Goal: Transaction & Acquisition: Purchase product/service

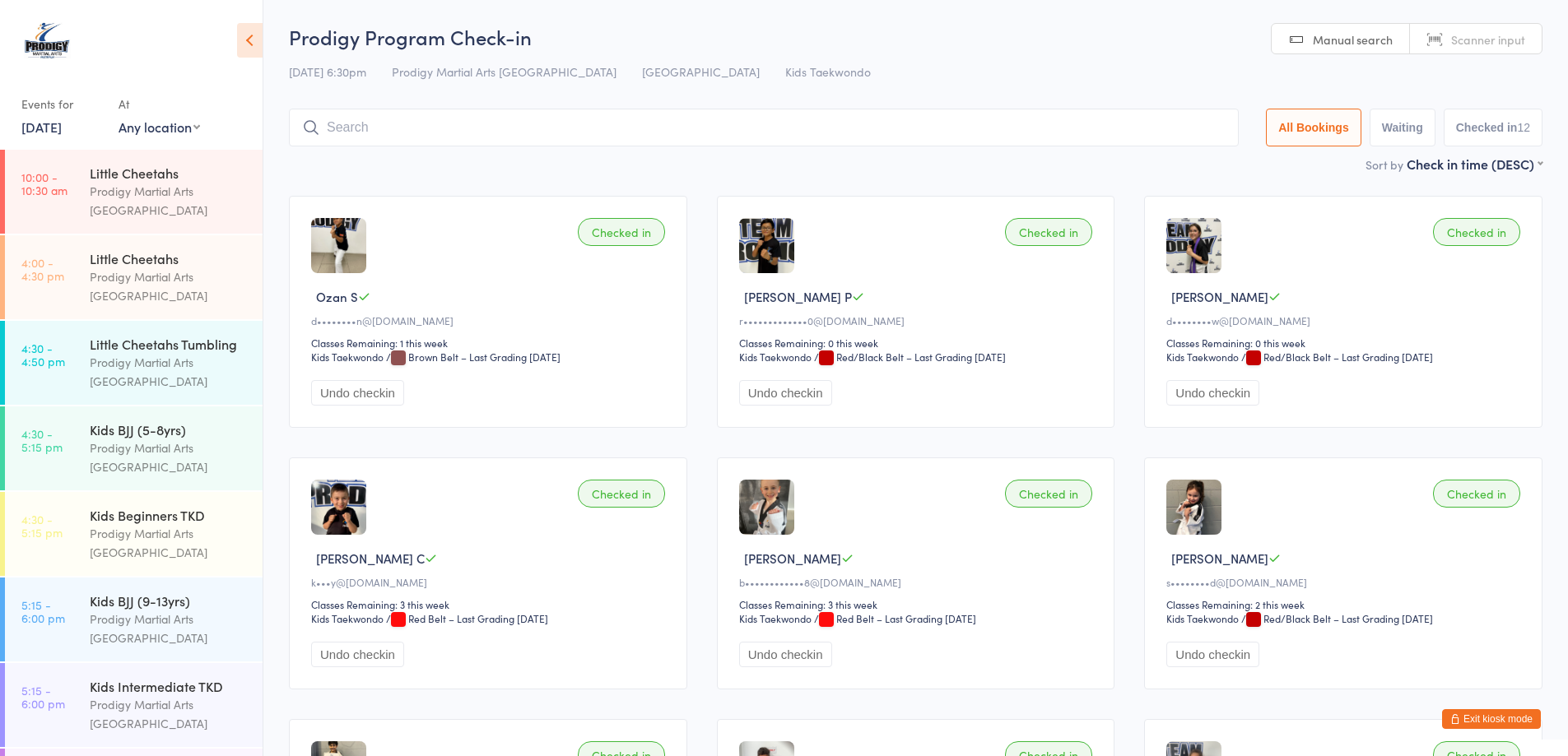
scroll to position [658, 0]
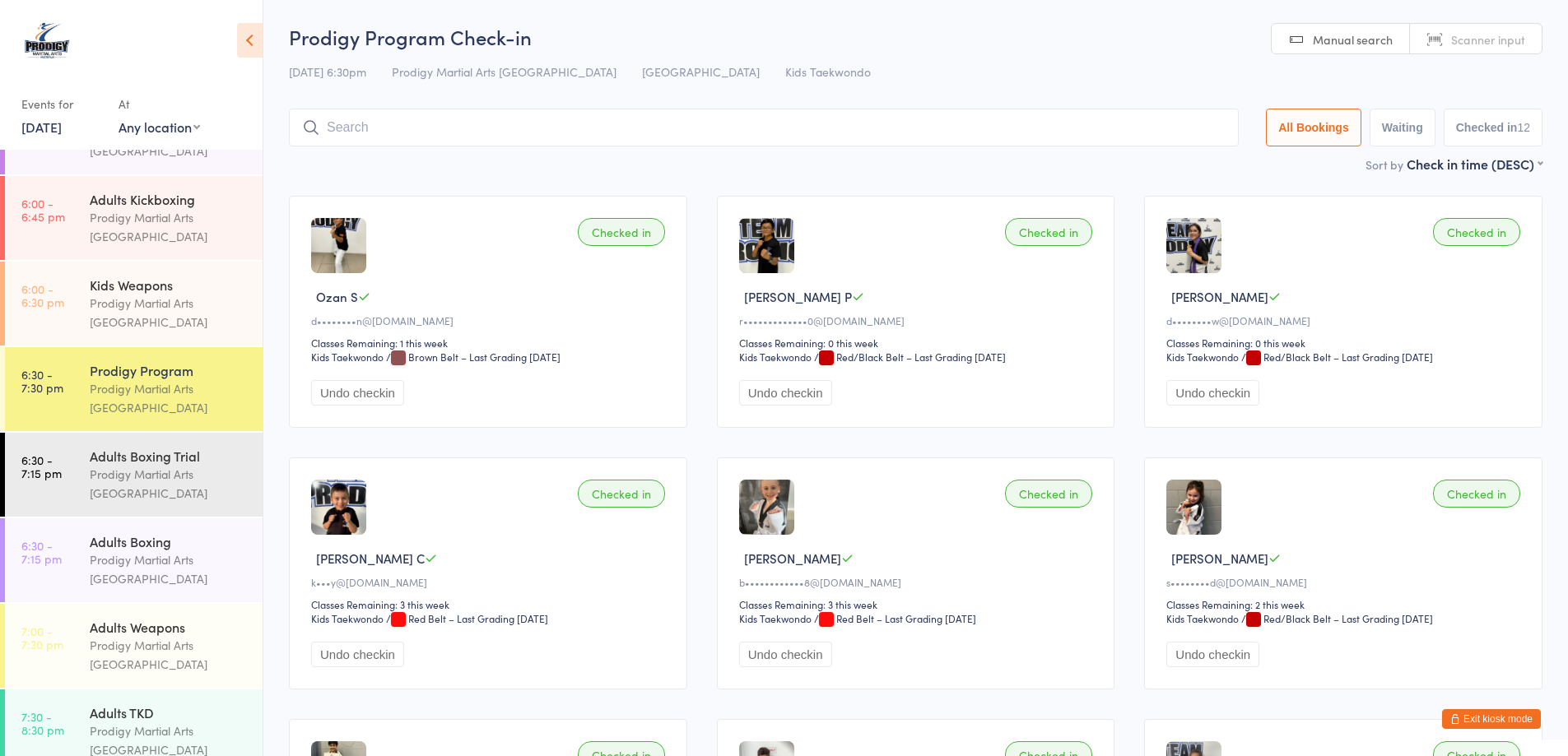
click at [1506, 713] on button "Exit kiosk mode" at bounding box center [1491, 718] width 99 height 19
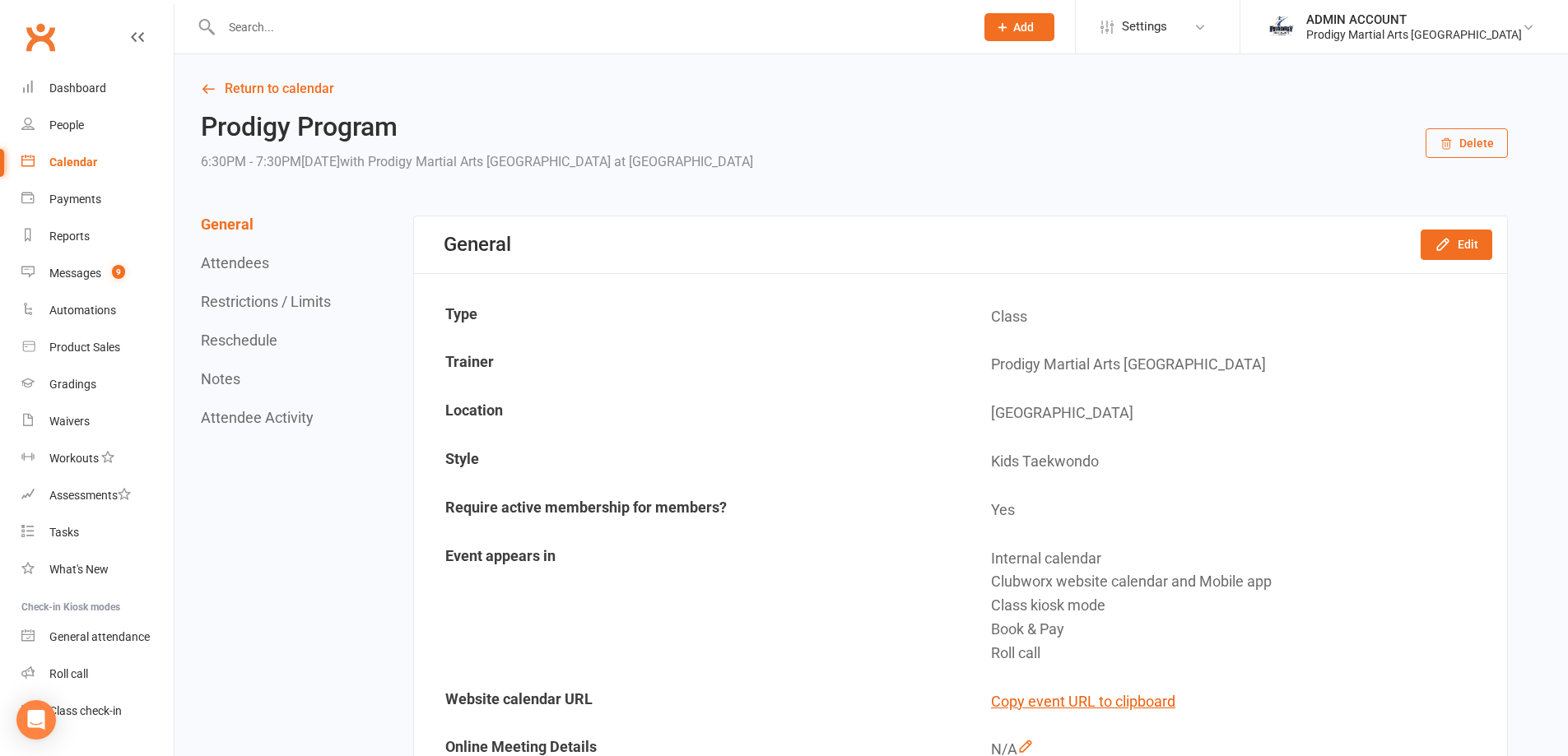
click at [310, 22] on input "text" at bounding box center [589, 27] width 746 height 23
click at [281, 33] on input "riva" at bounding box center [589, 27] width 746 height 23
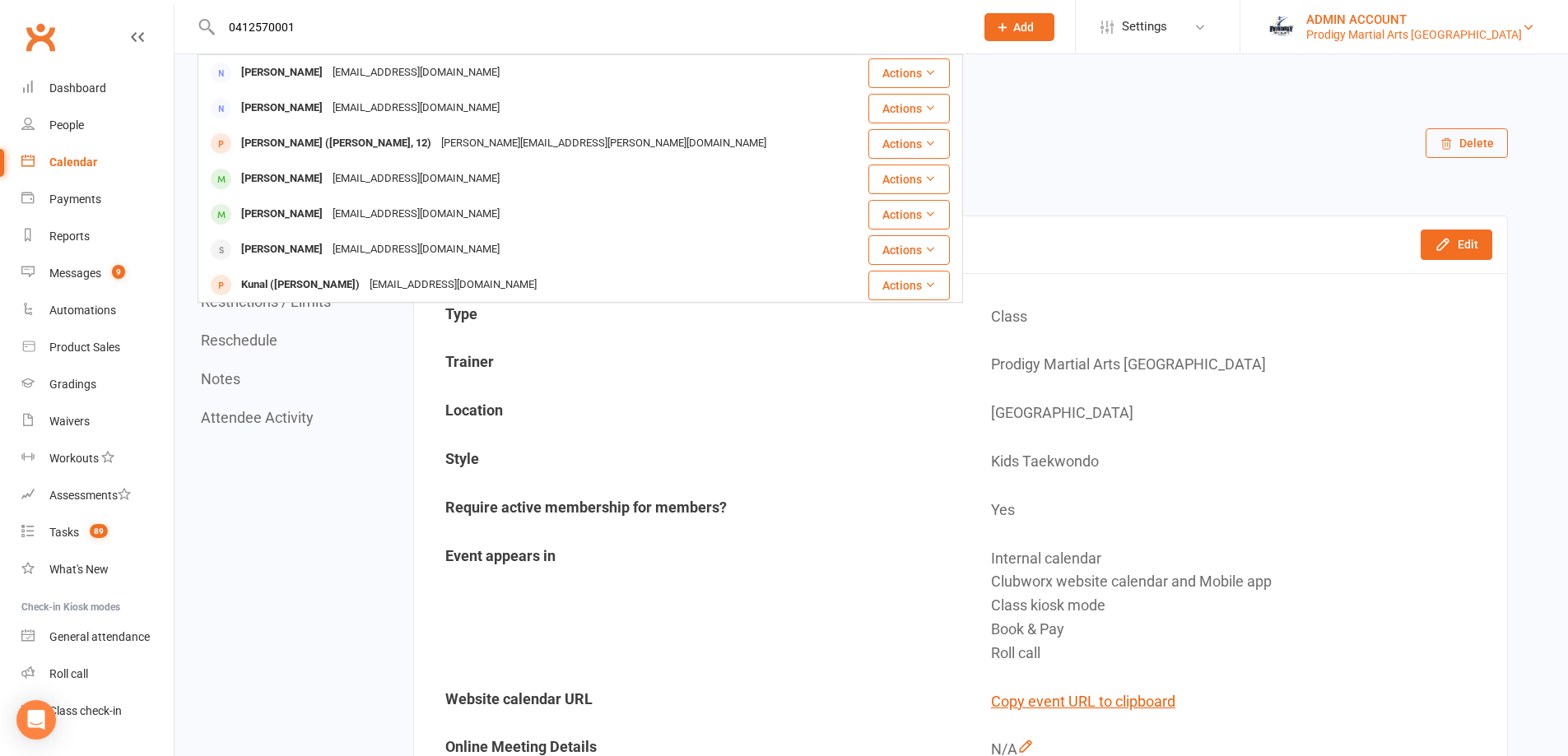
type input "0412570001"
click at [1486, 22] on div "ADMIN ACCOUNT" at bounding box center [1413, 19] width 216 height 15
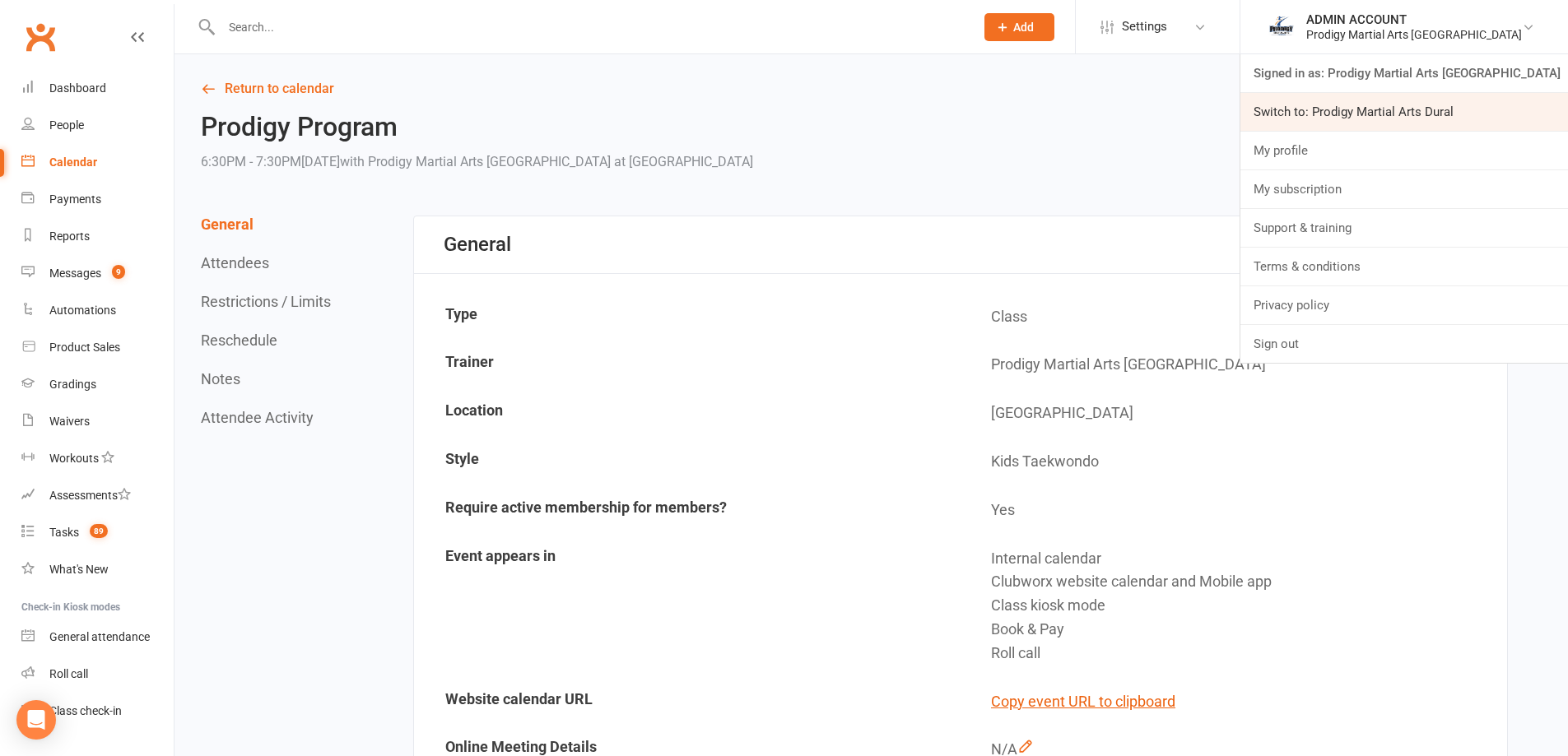
drag, startPoint x: 1413, startPoint y: 113, endPoint x: 1422, endPoint y: 65, distance: 48.8
click at [1413, 112] on link "Switch to: Prodigy Martial Arts Dural" at bounding box center [1403, 111] width 327 height 38
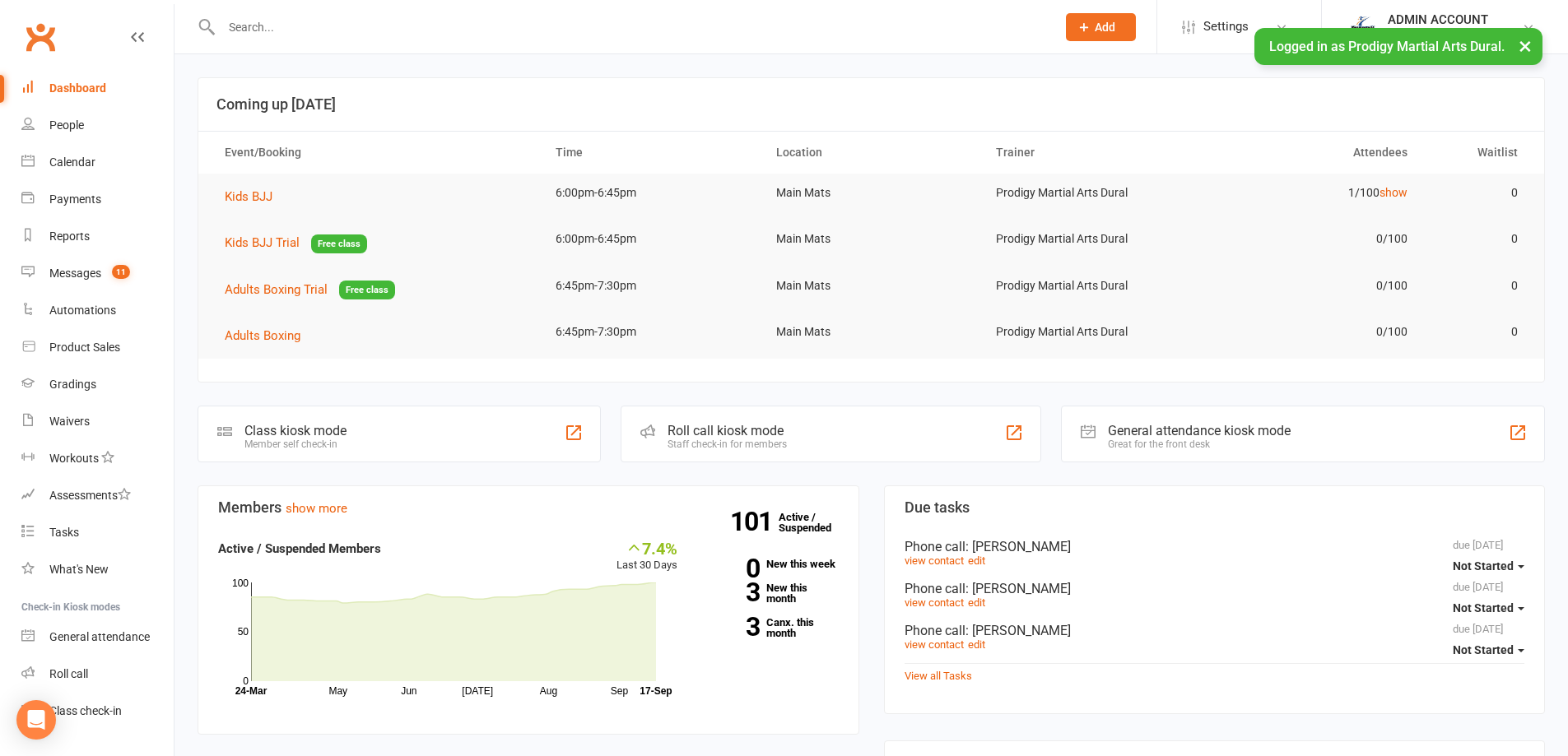
click at [273, 31] on input "text" at bounding box center [630, 27] width 828 height 23
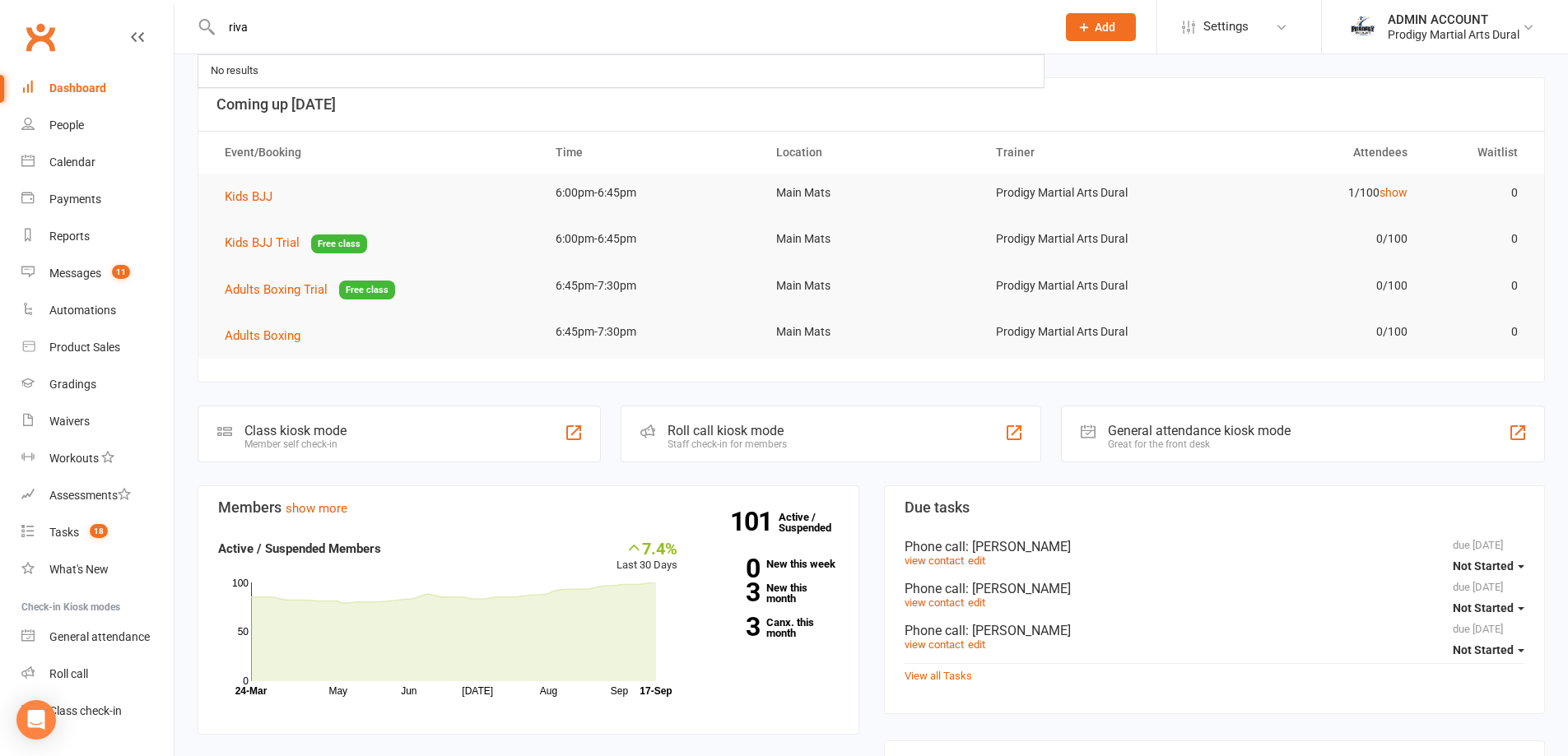
click at [254, 26] on input "riva" at bounding box center [630, 27] width 828 height 23
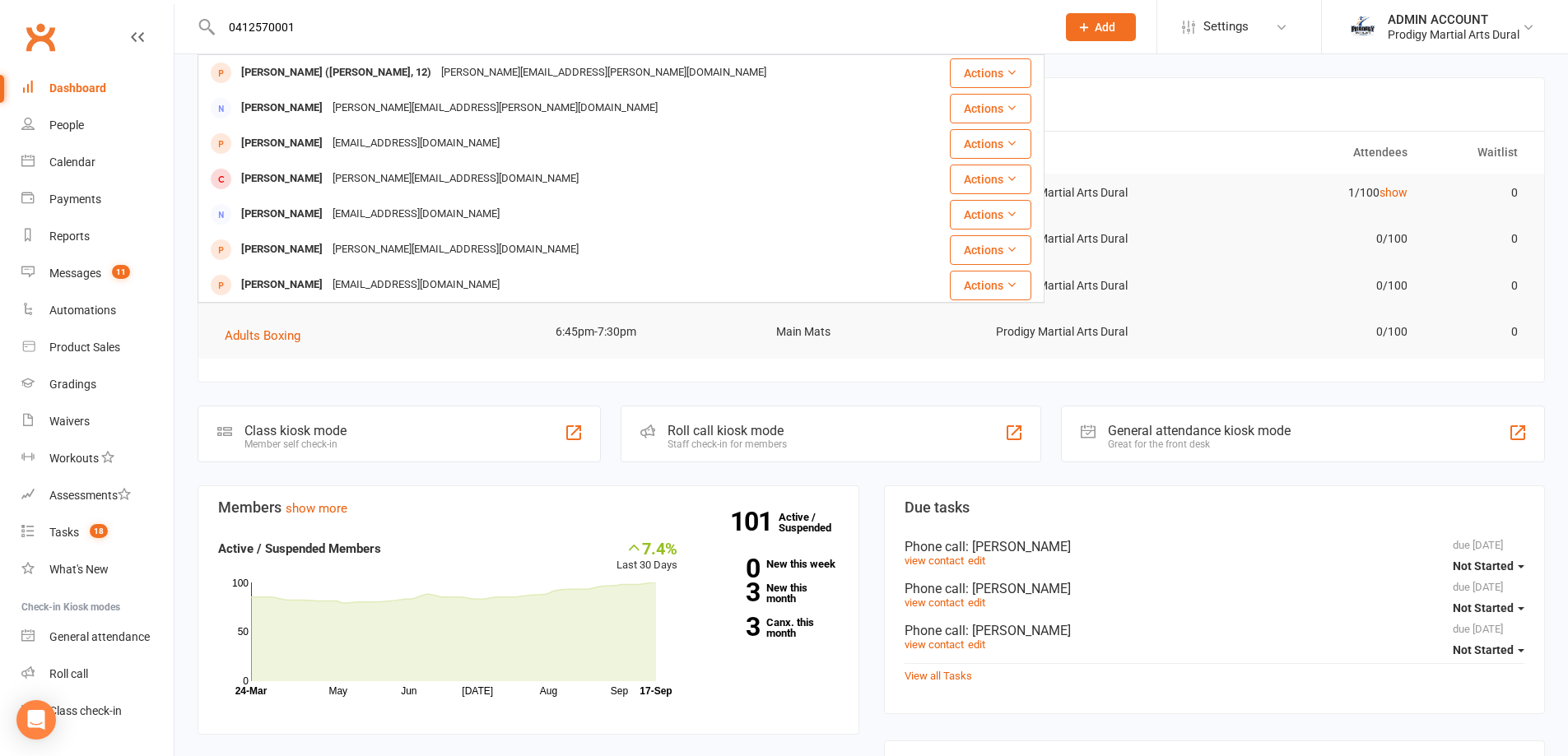
click at [283, 19] on input "0412570001" at bounding box center [630, 27] width 828 height 23
click at [283, 19] on input "0412570001" at bounding box center [630, 27] width 828 height 23
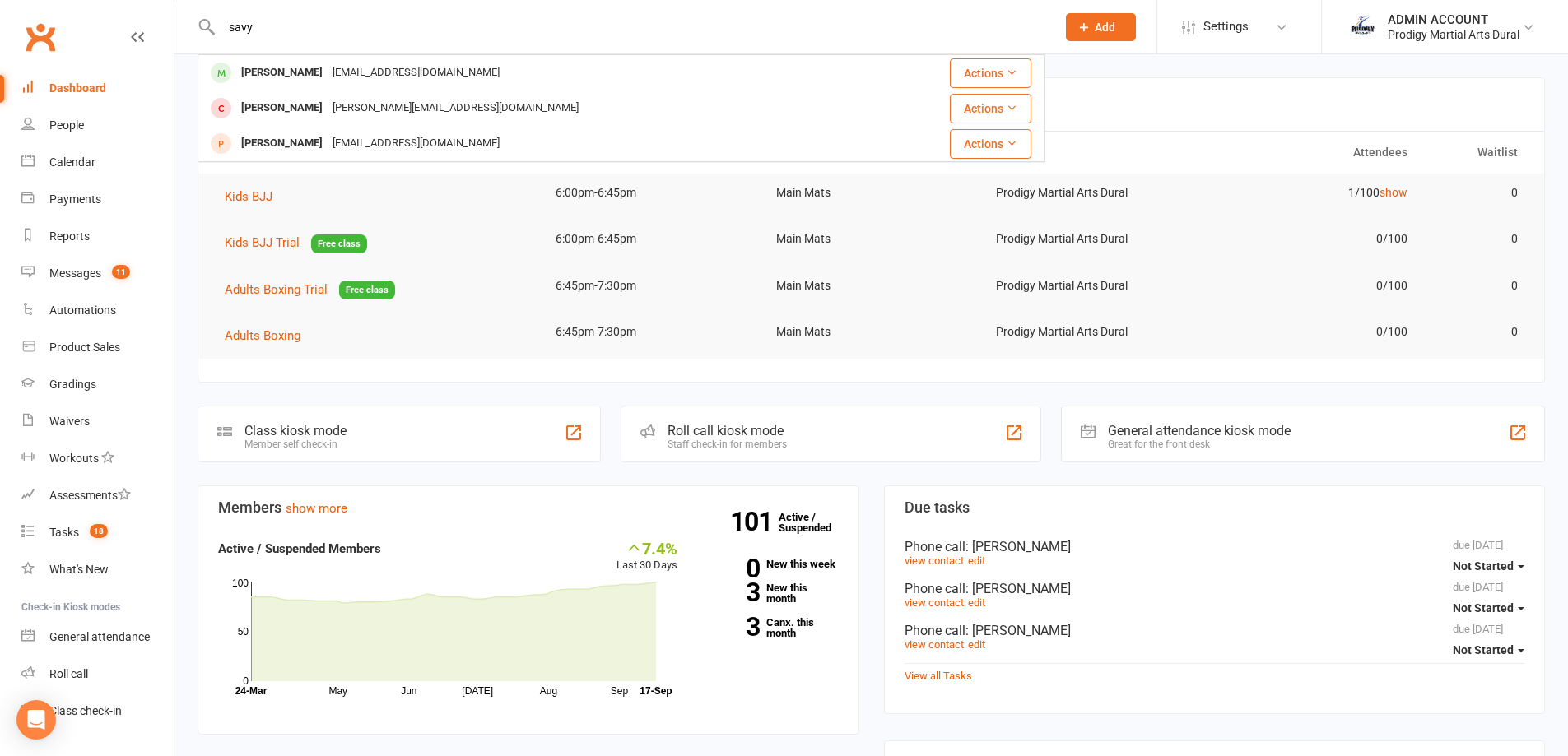
type input "savya"
click at [275, 27] on input "savya" at bounding box center [630, 27] width 828 height 23
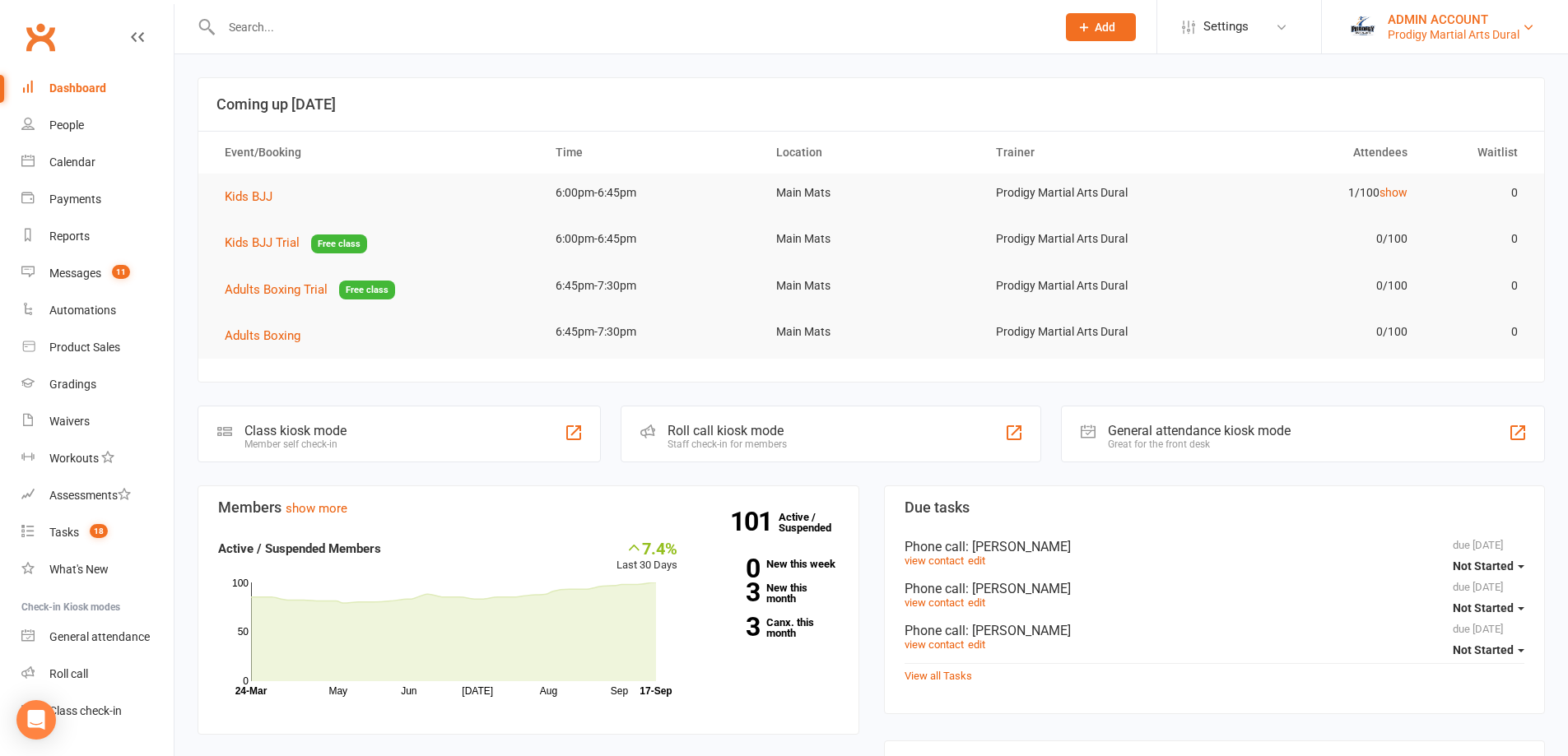
click at [1429, 12] on div "ADMIN ACCOUNT" at bounding box center [1453, 19] width 132 height 15
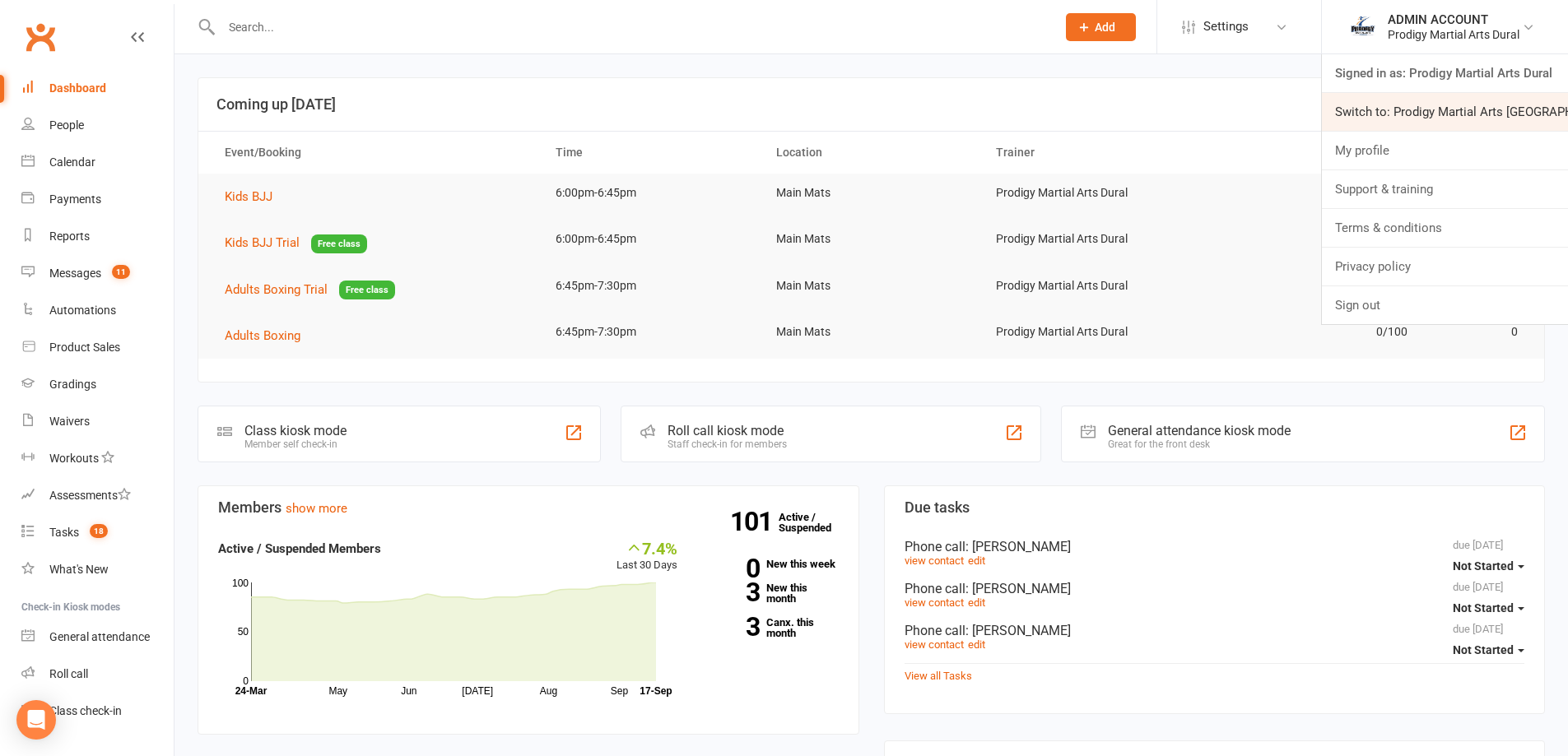
click at [1414, 105] on link "Switch to: Prodigy Martial Arts Seven Hills" at bounding box center [1445, 111] width 247 height 38
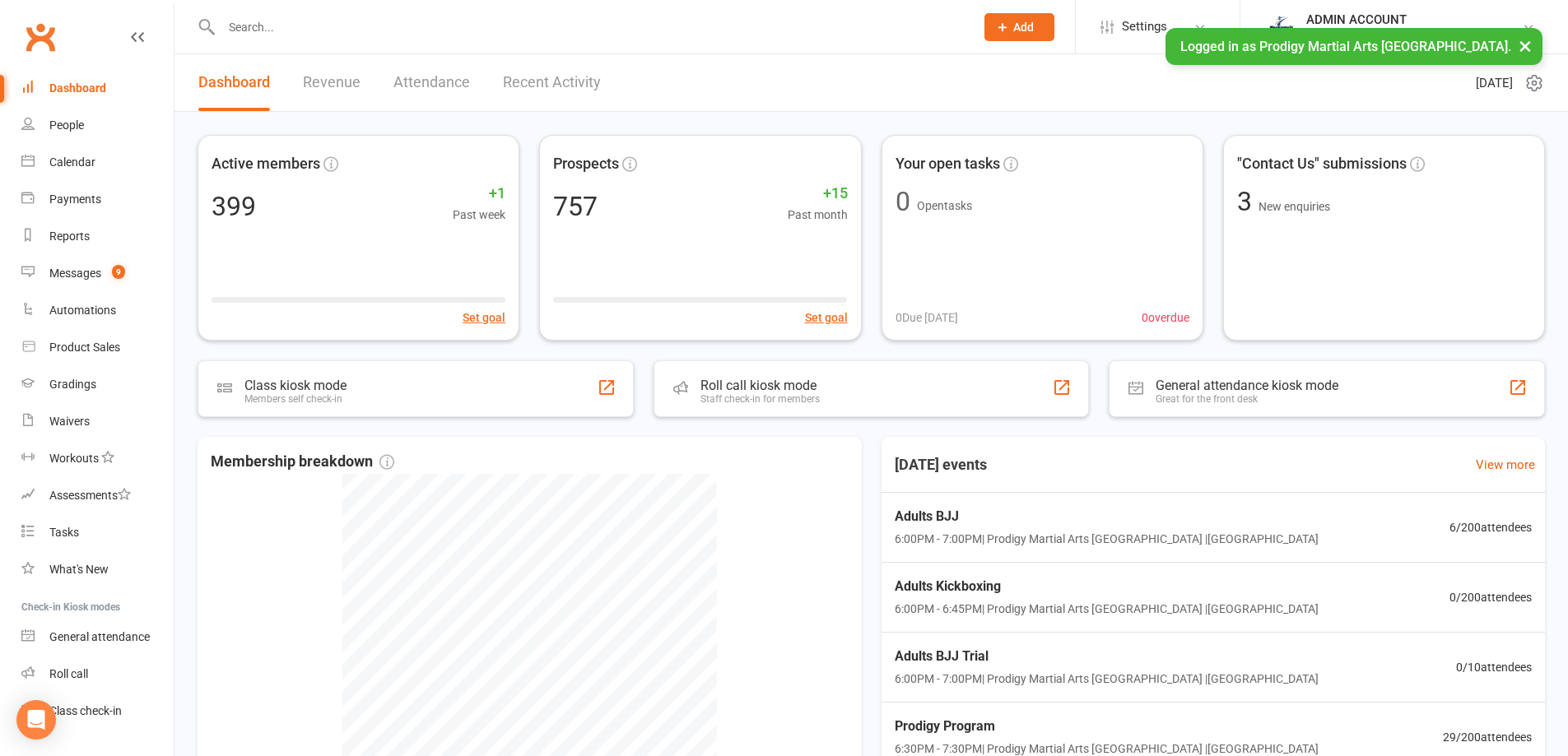
click at [300, 32] on input "text" at bounding box center [589, 27] width 746 height 23
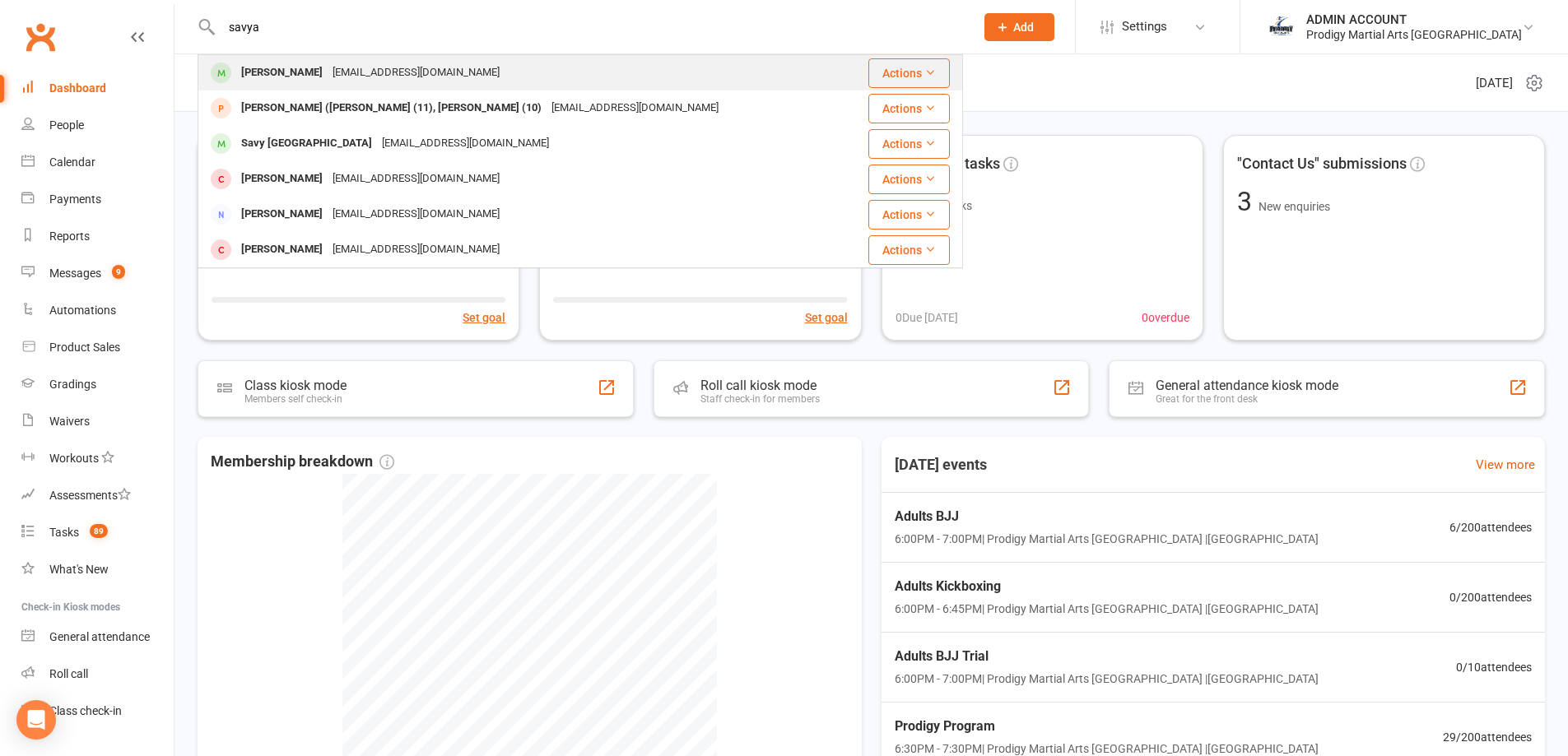
type input "savya"
click at [297, 64] on div "[PERSON_NAME]" at bounding box center [282, 73] width 92 height 24
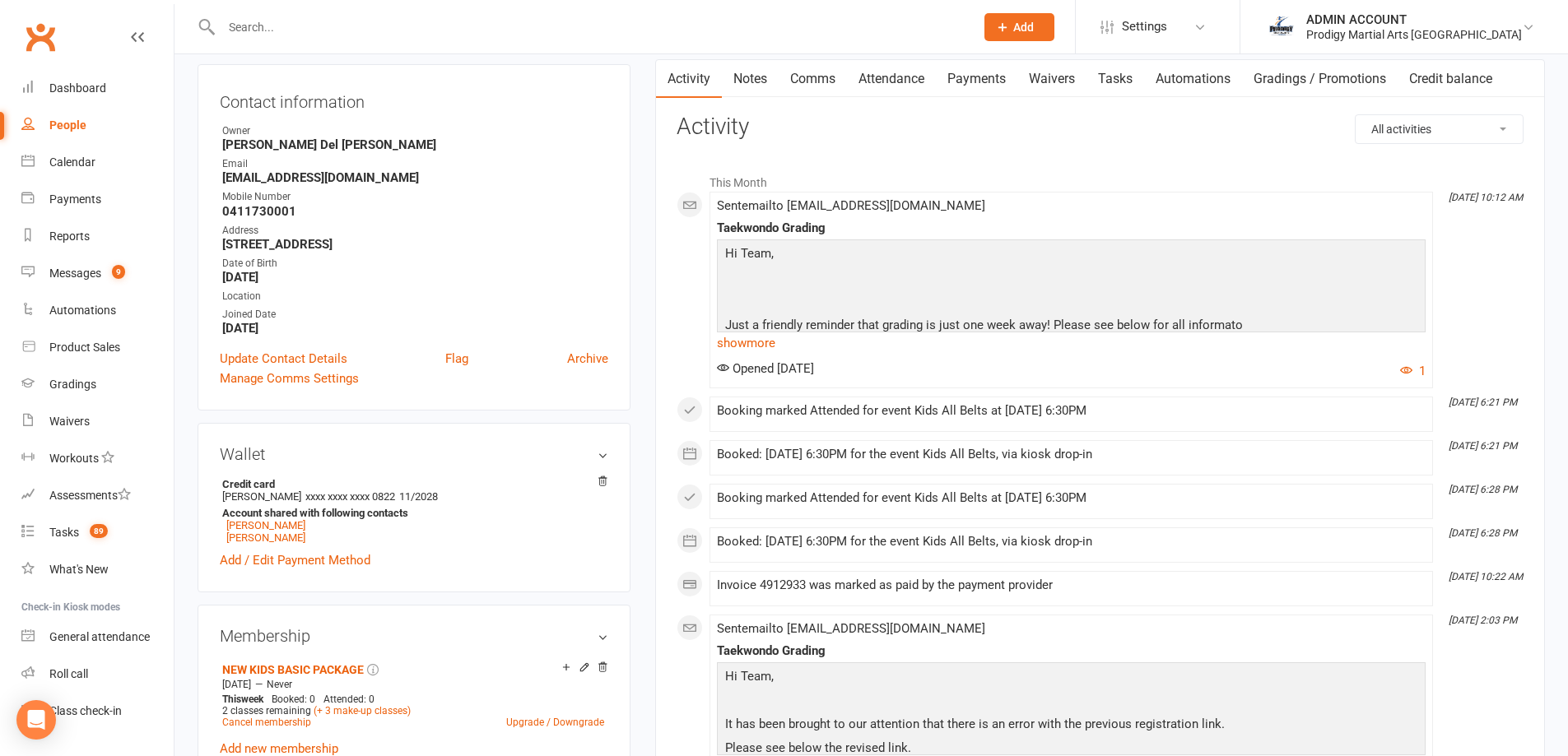
scroll to position [165, 0]
click at [1347, 93] on link "Gradings / Promotions" at bounding box center [1320, 78] width 156 height 38
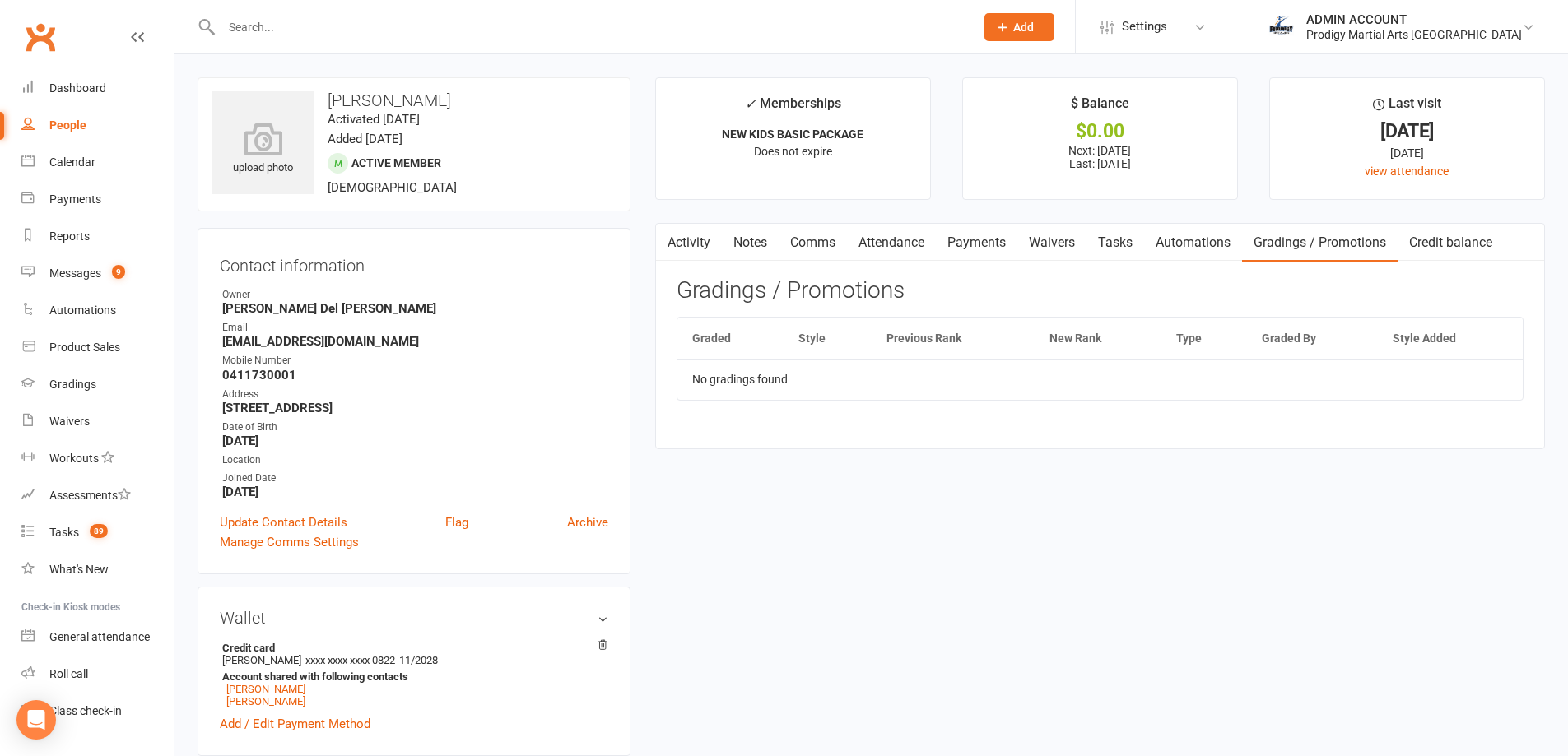
scroll to position [82, 0]
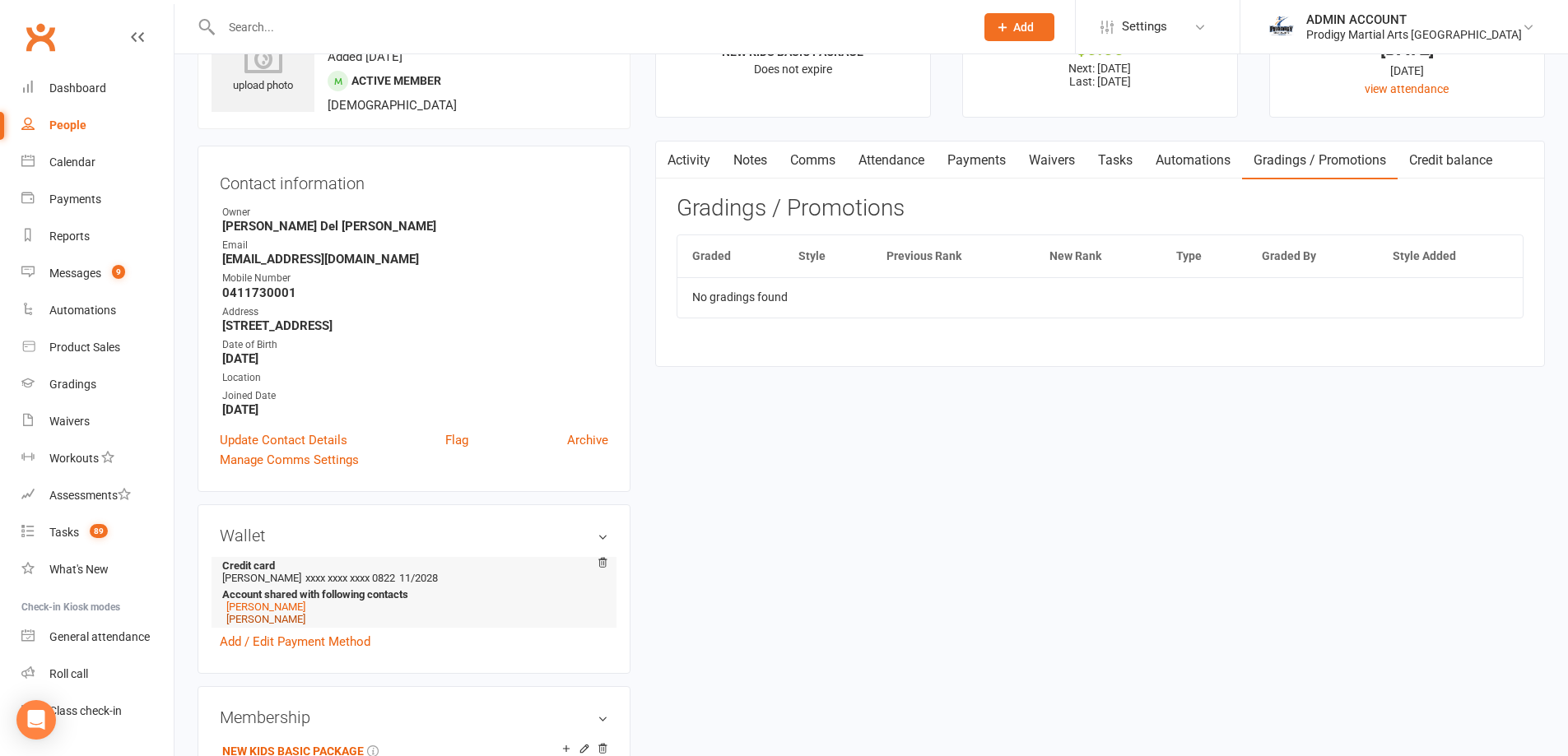
click at [285, 621] on link "[PERSON_NAME]" at bounding box center [265, 619] width 79 height 12
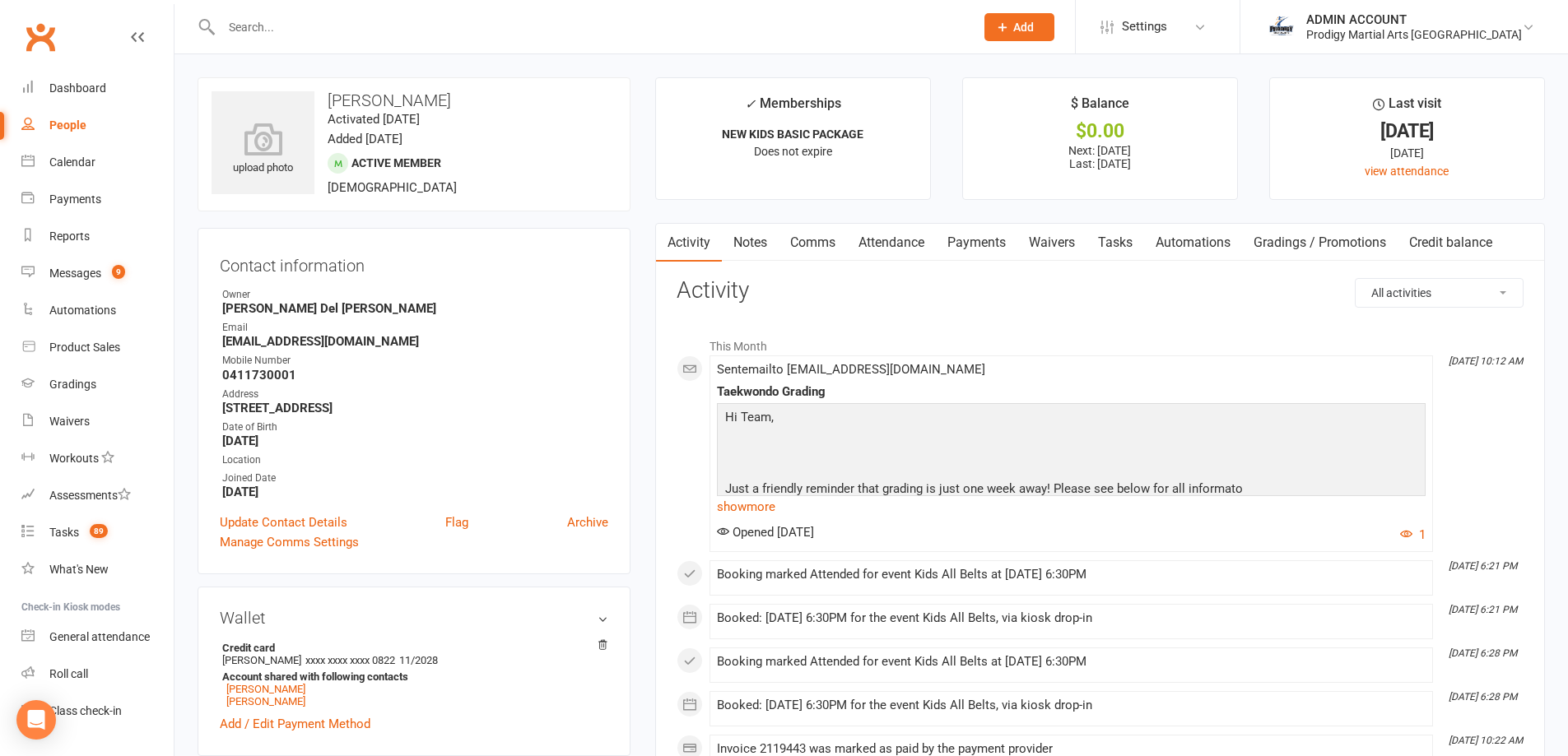
click at [897, 234] on link "Attendance" at bounding box center [891, 243] width 89 height 38
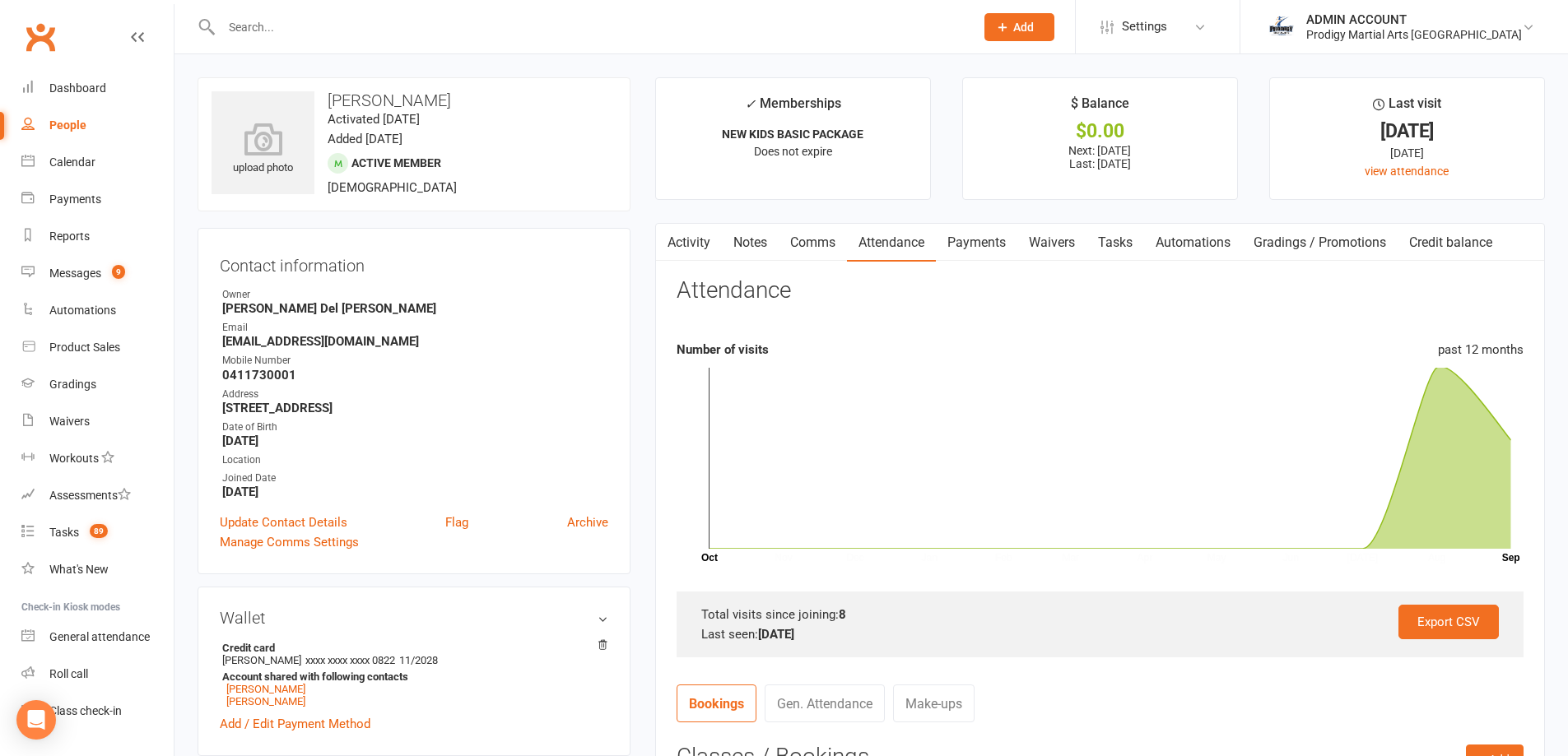
click at [989, 237] on link "Payments" at bounding box center [977, 243] width 82 height 38
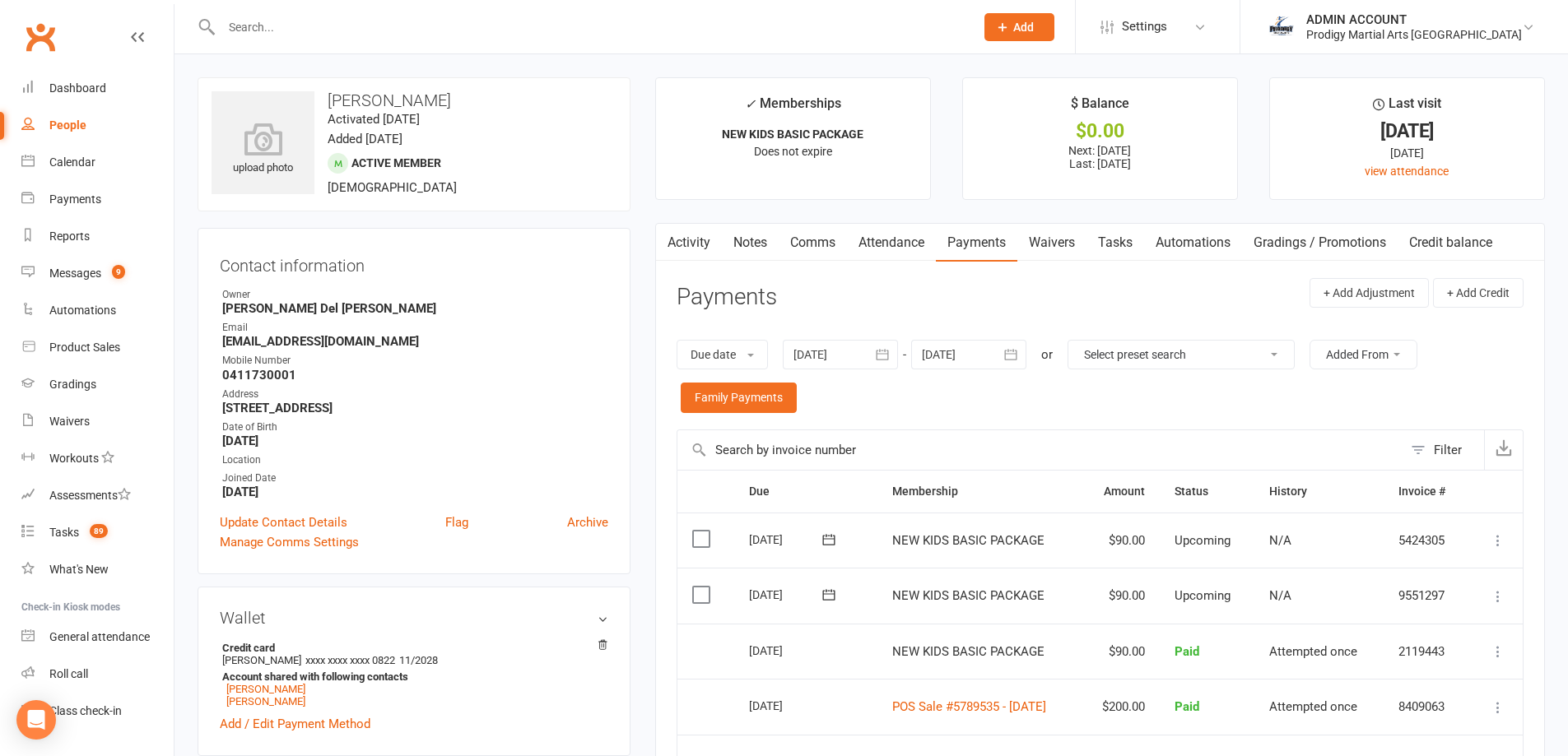
click at [295, 21] on input "text" at bounding box center [589, 27] width 746 height 23
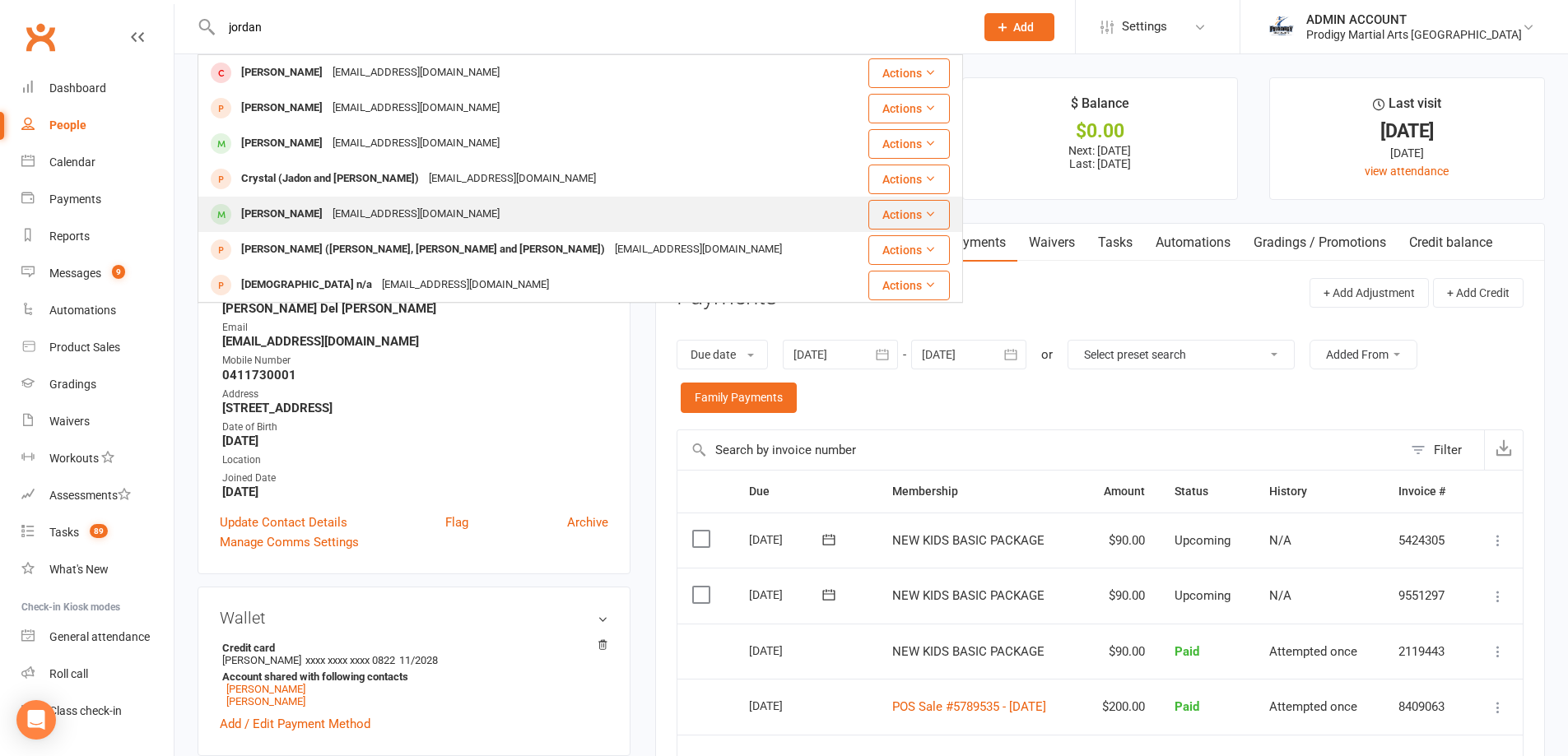
type input "jordan"
click at [285, 207] on div "[PERSON_NAME]" at bounding box center [282, 214] width 92 height 24
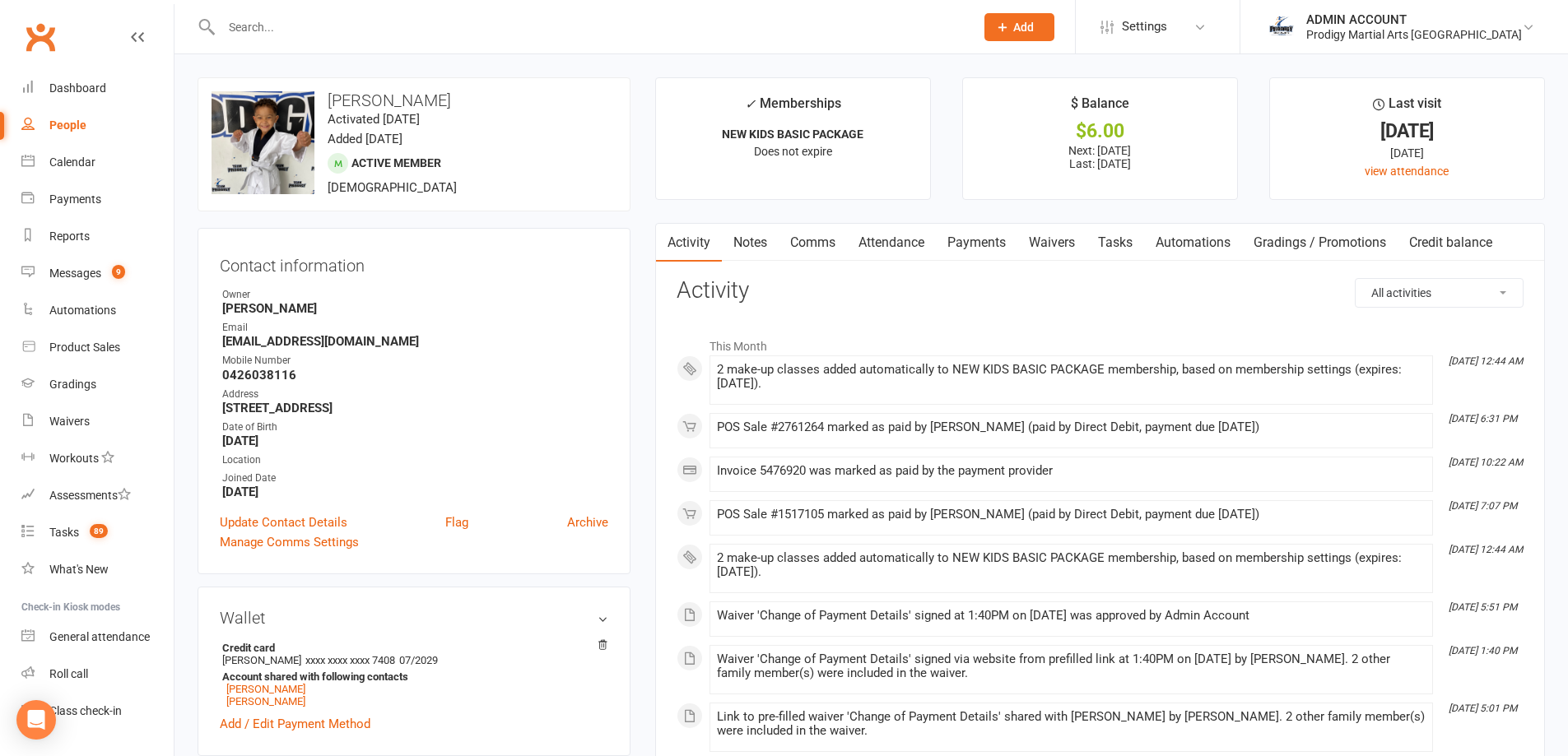
click at [992, 240] on link "Payments" at bounding box center [977, 243] width 82 height 38
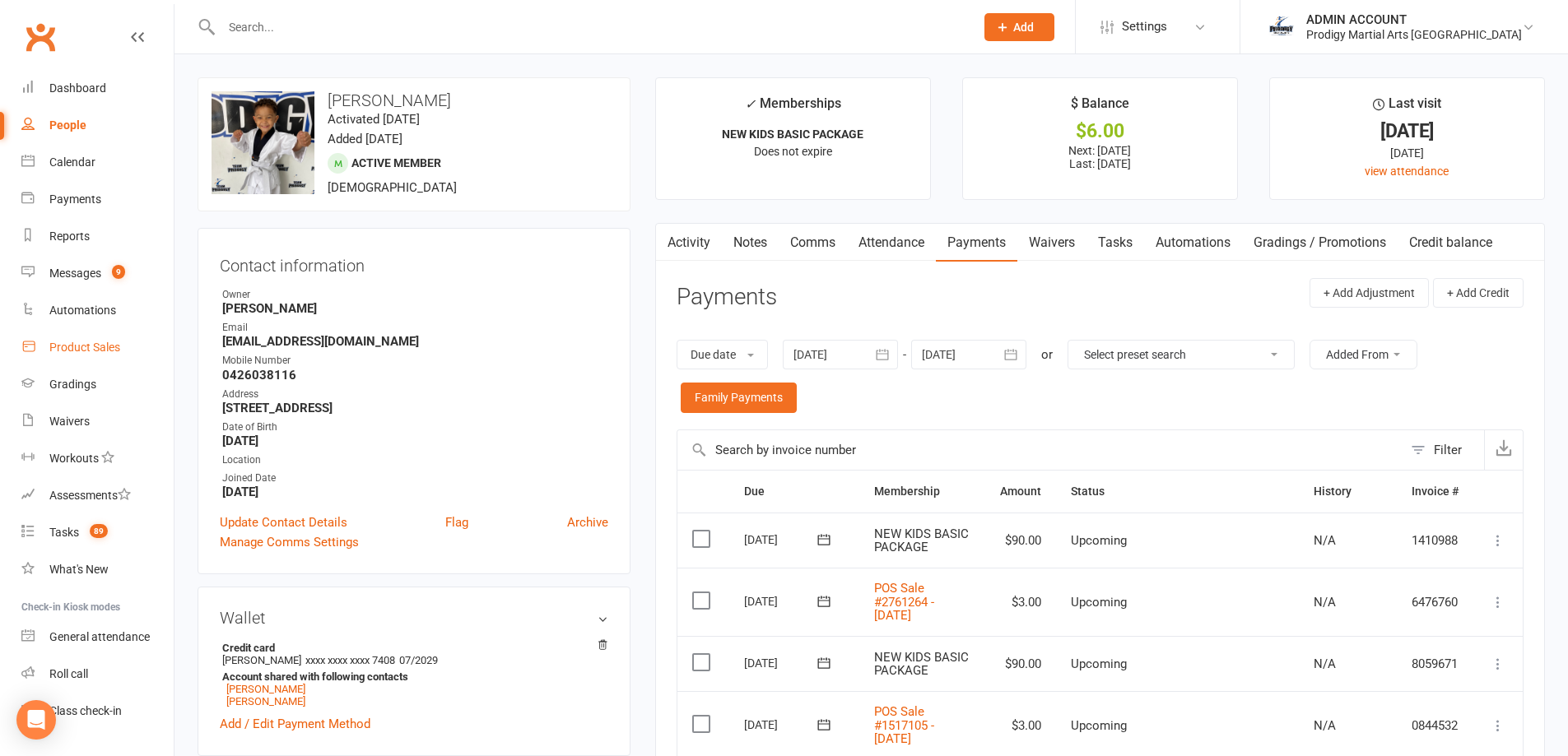
click at [77, 346] on div "Product Sales" at bounding box center [84, 347] width 70 height 13
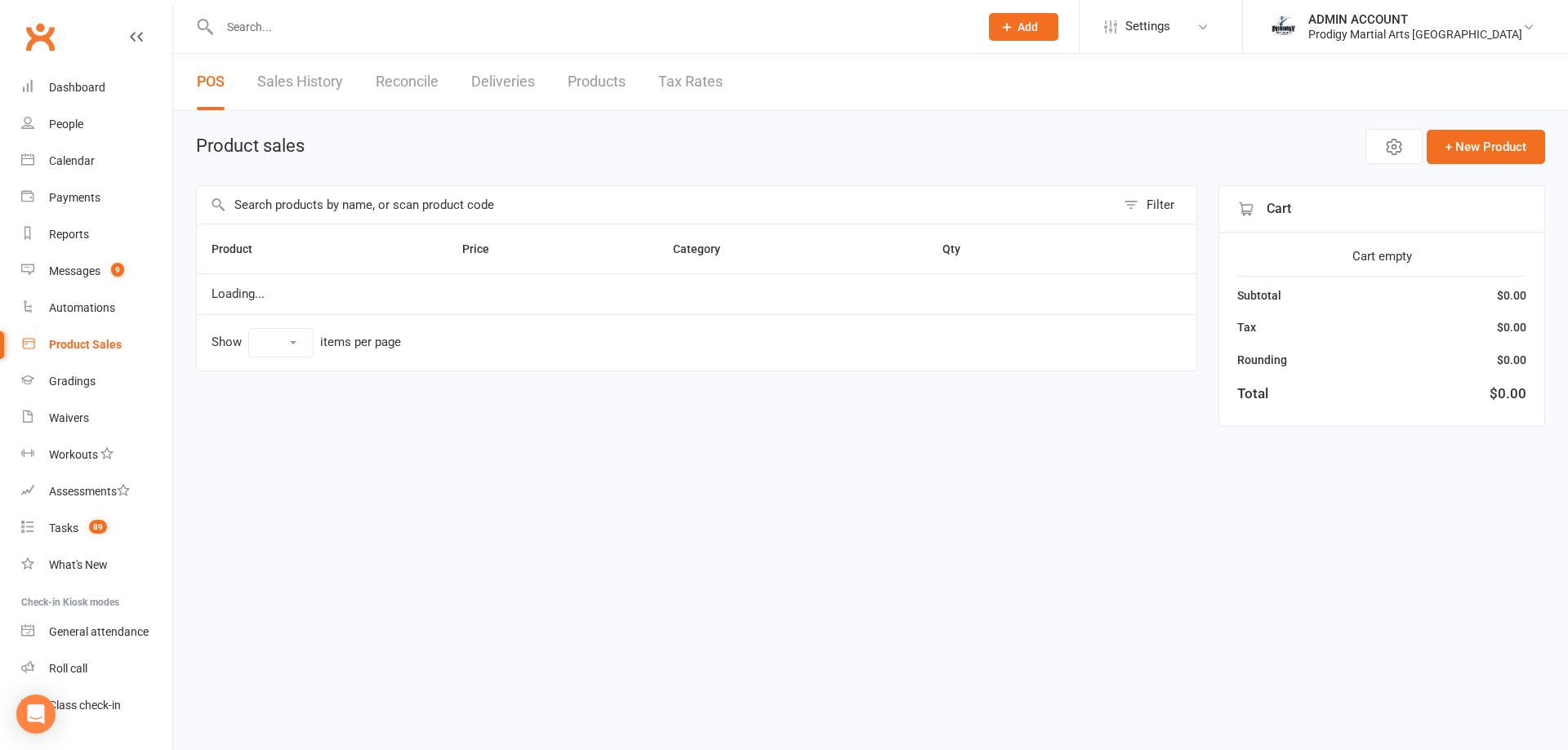
select select "10"
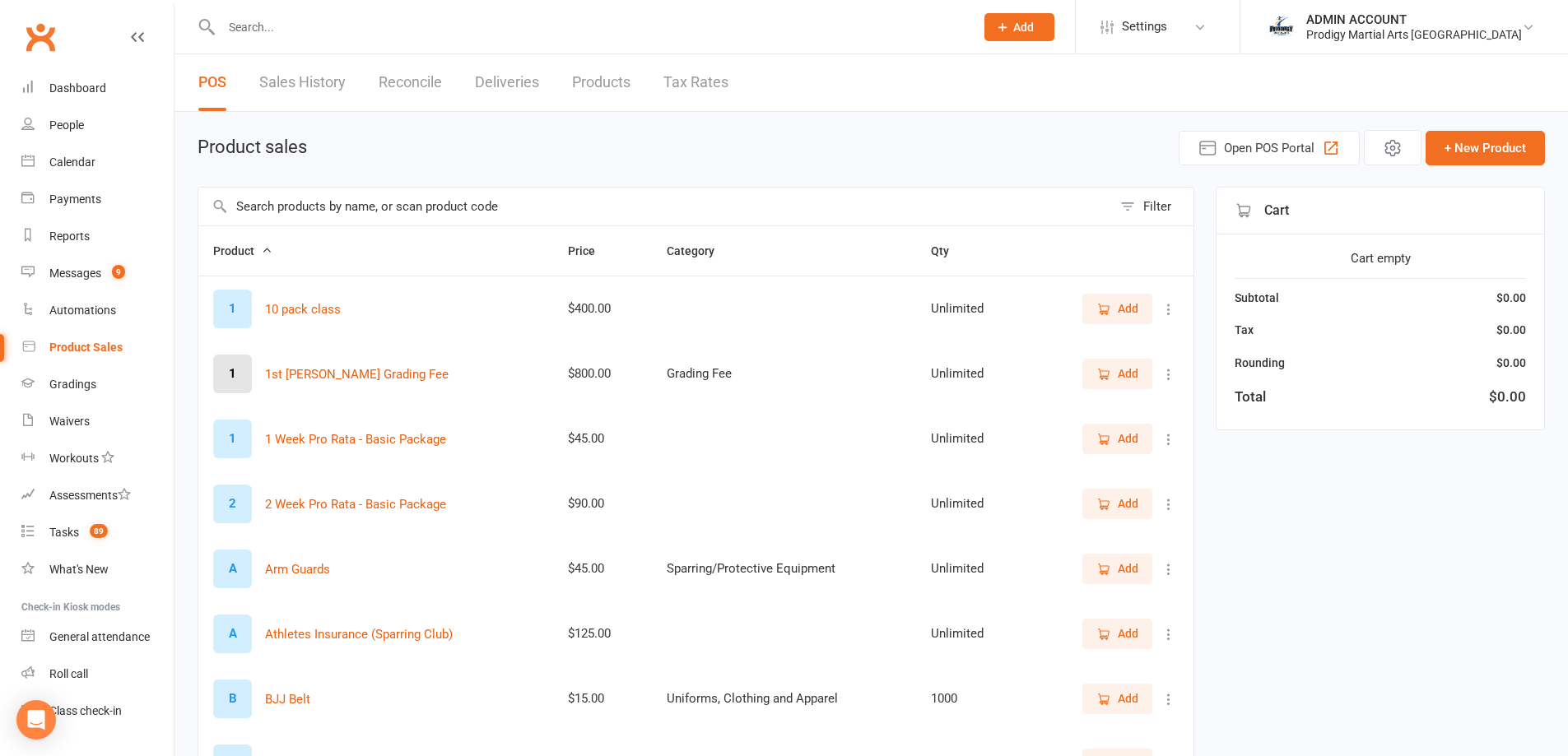
click at [299, 205] on input "text" at bounding box center [655, 206] width 914 height 38
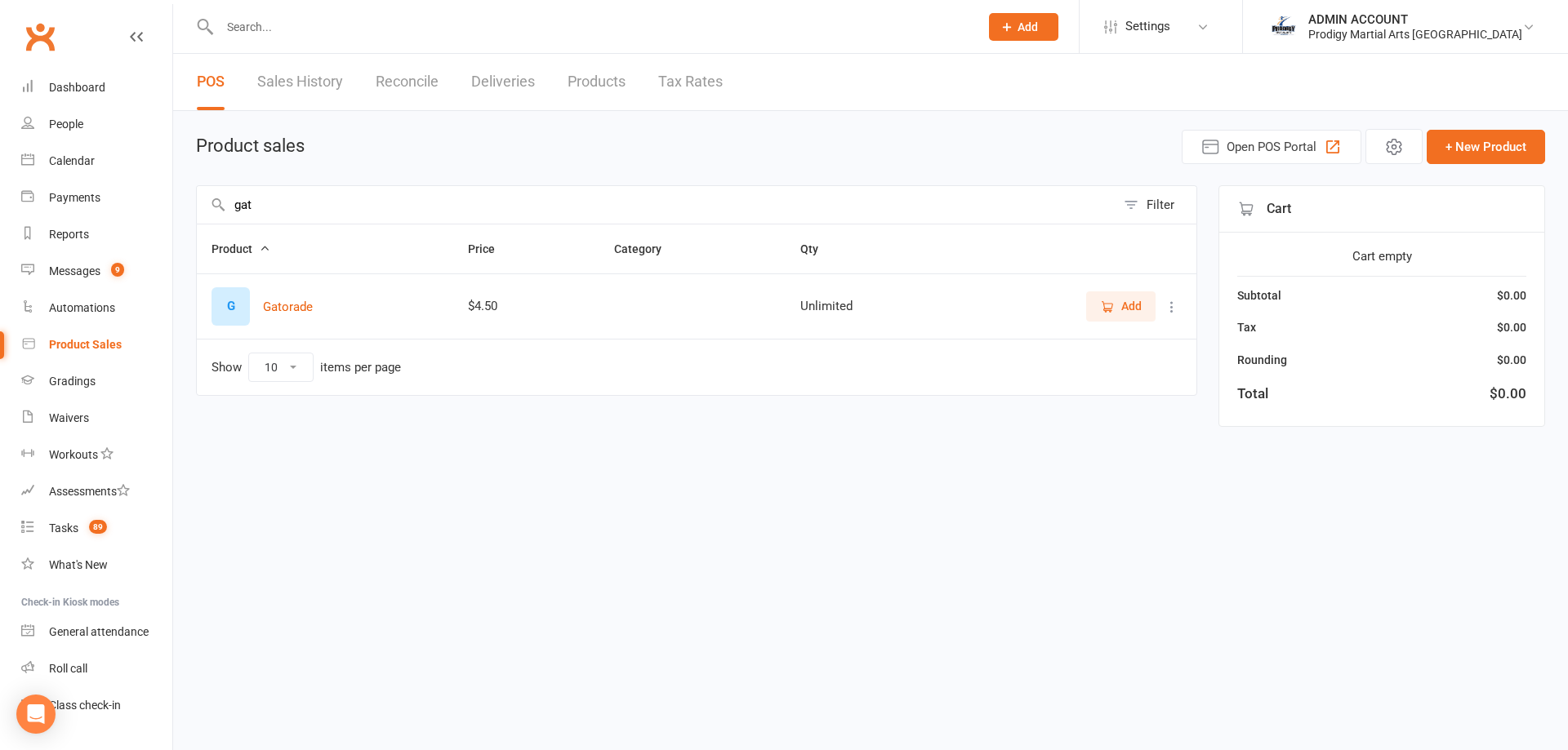
type input "gat"
click at [1106, 301] on icon "button" at bounding box center [1107, 307] width 15 height 15
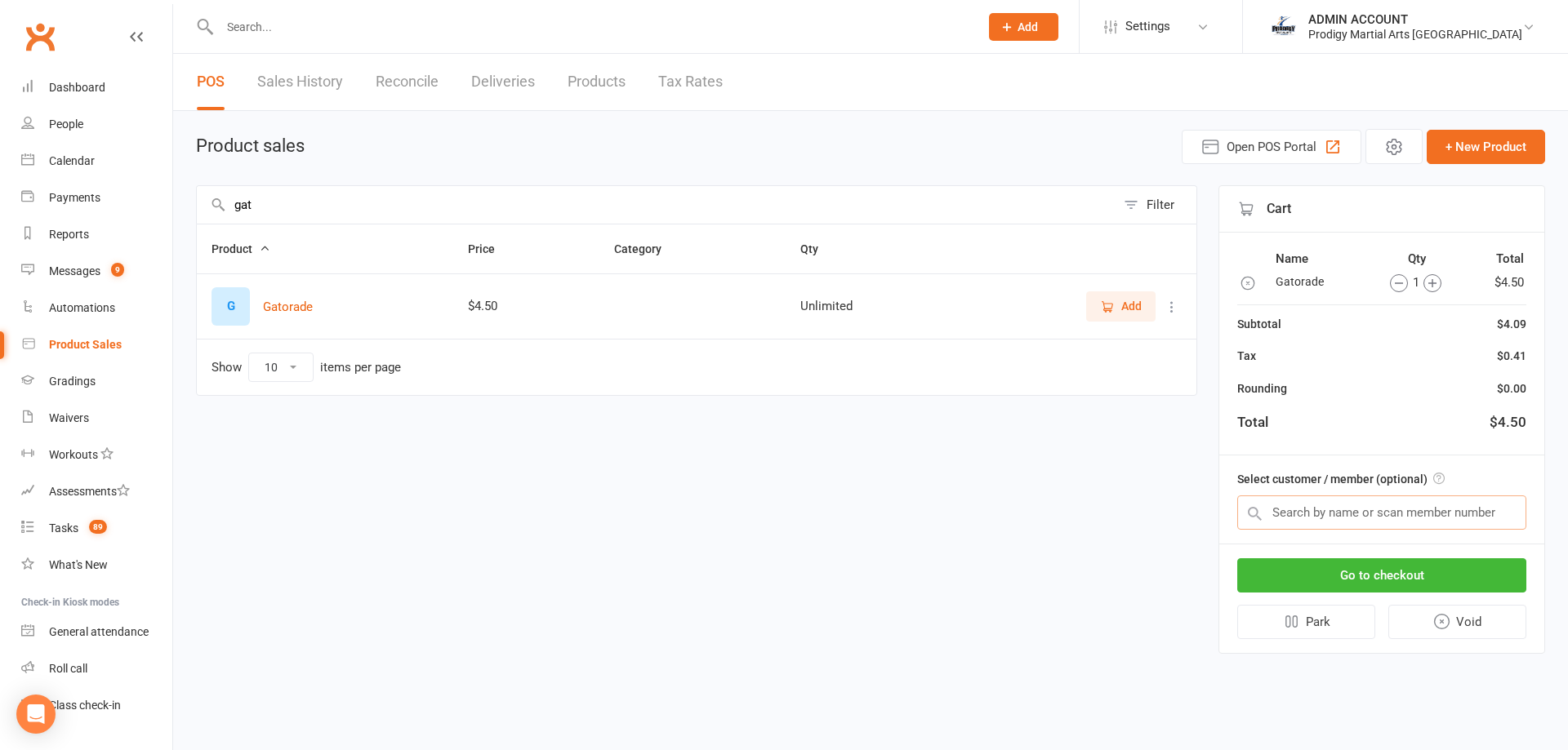
click at [1389, 521] on input "text" at bounding box center [1381, 512] width 289 height 34
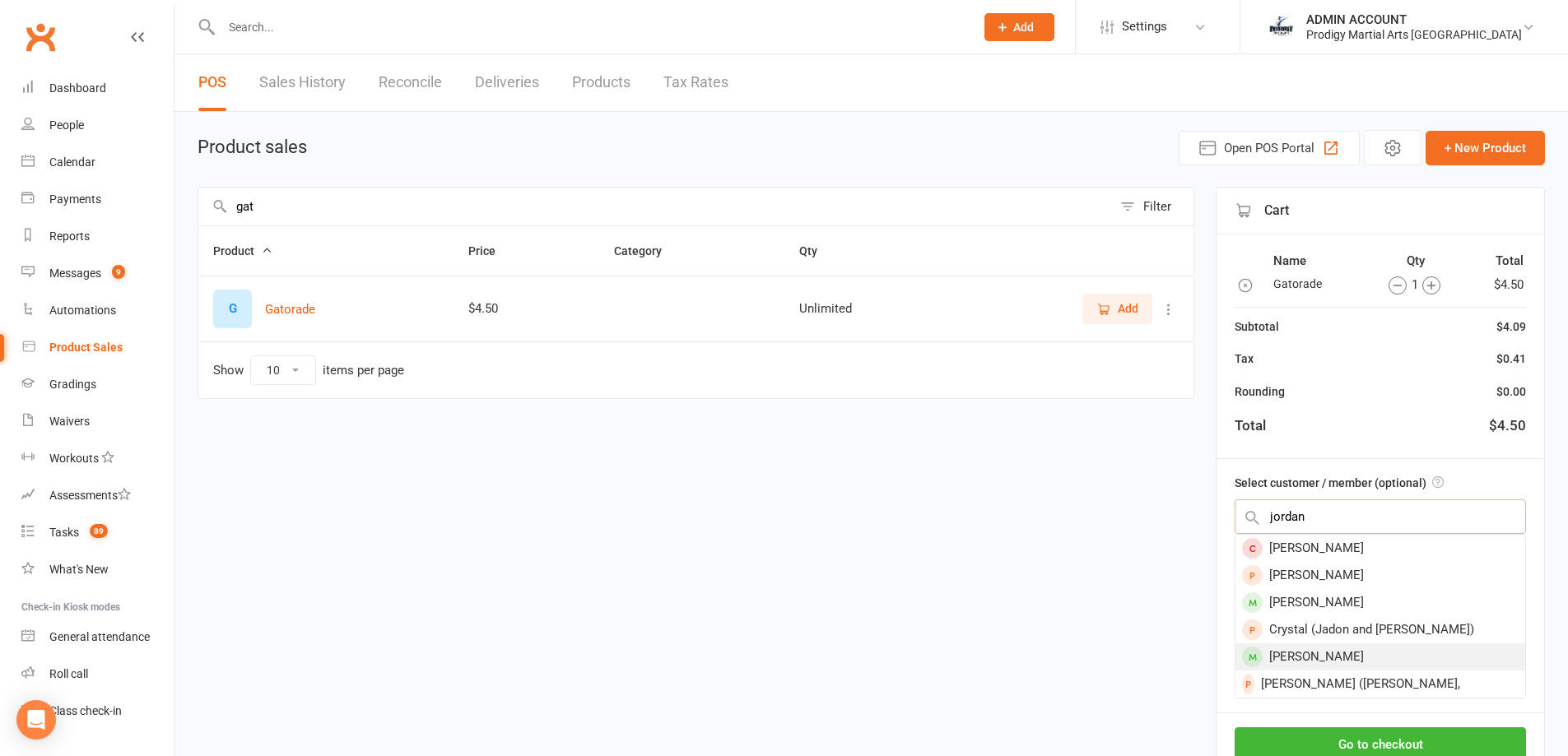
type input "jordan"
click at [1322, 662] on div "[PERSON_NAME]" at bounding box center [1380, 656] width 290 height 27
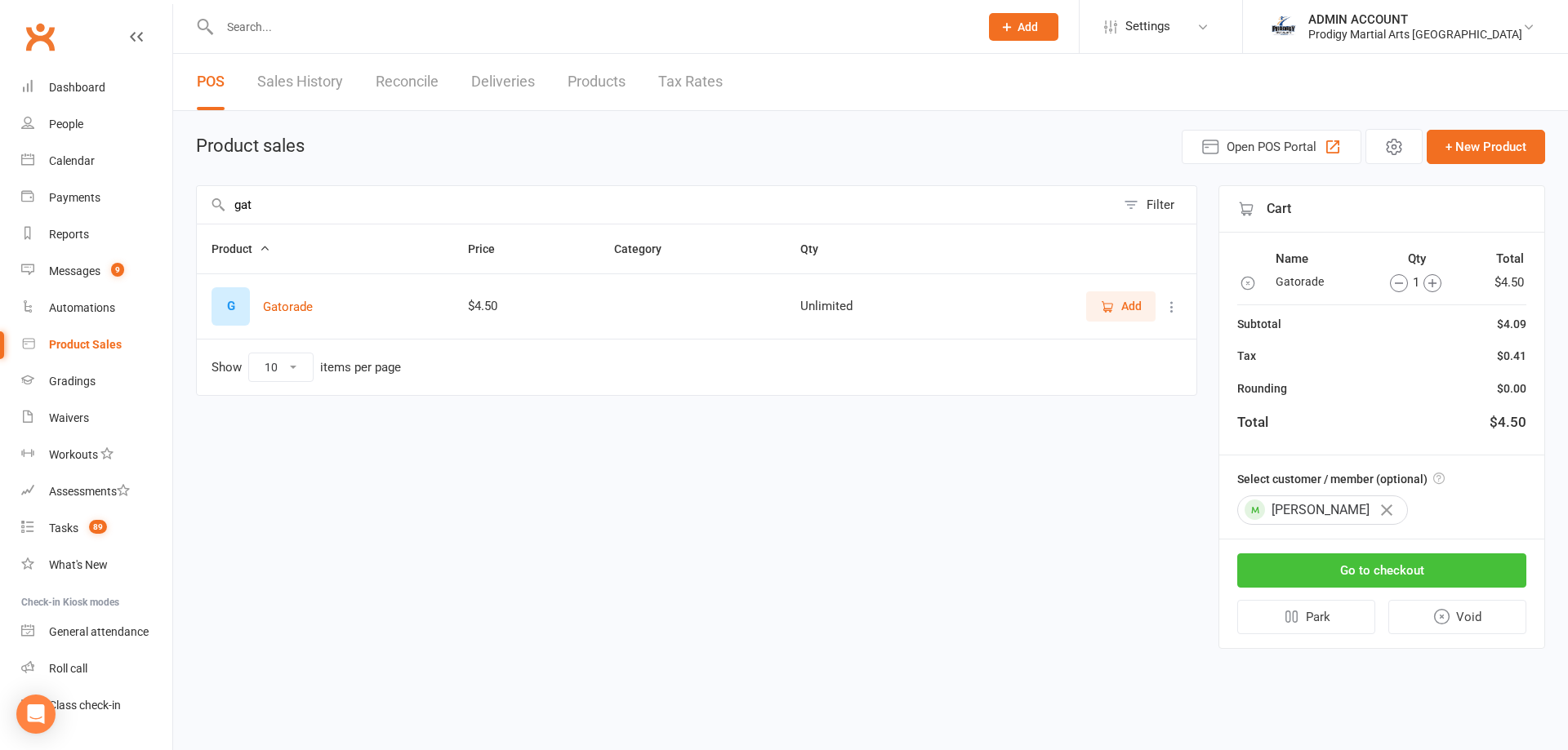
click at [1326, 568] on button "Go to checkout" at bounding box center [1381, 570] width 289 height 34
